Goal: Task Accomplishment & Management: Manage account settings

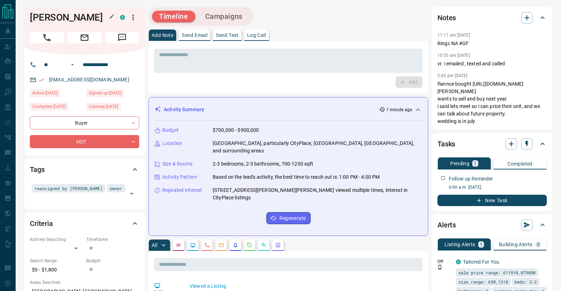
click at [63, 18] on h1 "[PERSON_NAME]" at bounding box center [69, 17] width 79 height 11
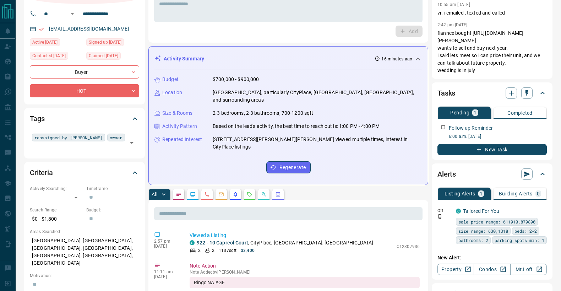
scroll to position [51, 0]
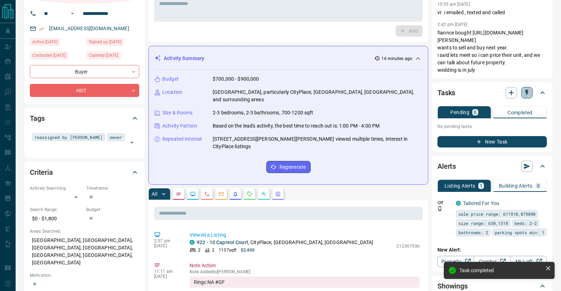
click at [529, 96] on icon "button" at bounding box center [526, 92] width 7 height 7
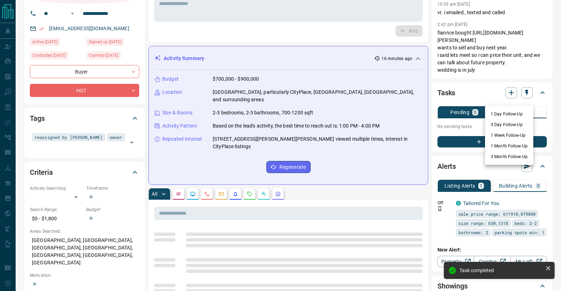
click at [512, 147] on li "1 Month Follow-Up" at bounding box center [509, 146] width 48 height 11
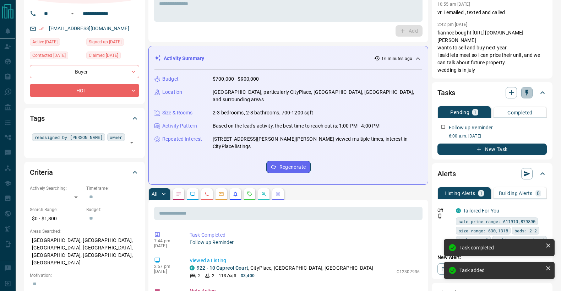
click at [526, 96] on icon "button" at bounding box center [526, 92] width 7 height 7
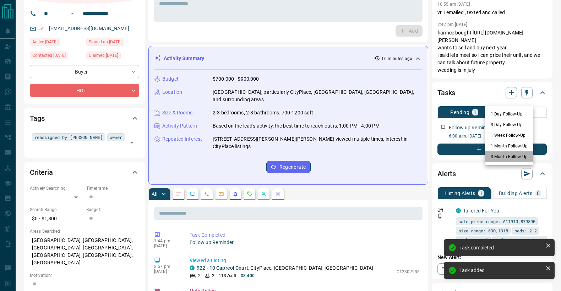
click at [518, 154] on li "3 Month Follow-Up" at bounding box center [509, 156] width 48 height 11
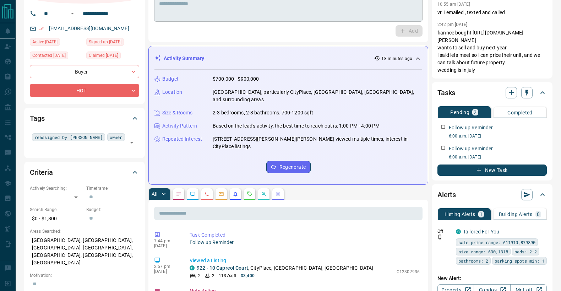
scroll to position [0, 0]
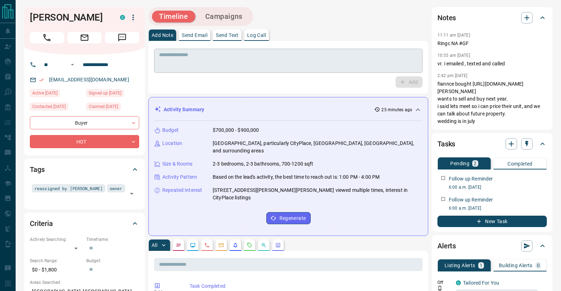
click at [185, 64] on textarea at bounding box center [288, 61] width 258 height 18
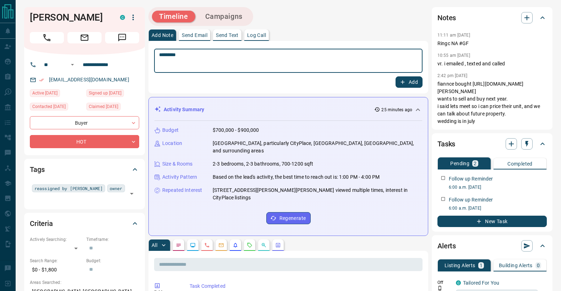
type textarea "*********"
click at [407, 84] on button "Add" at bounding box center [408, 81] width 27 height 11
